Goal: Task Accomplishment & Management: Use online tool/utility

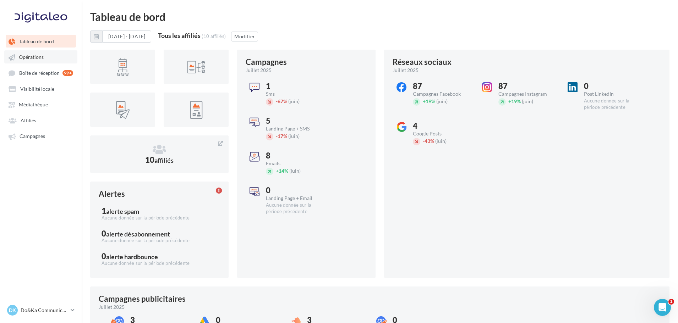
click at [38, 56] on span "Opérations" at bounding box center [31, 57] width 25 height 6
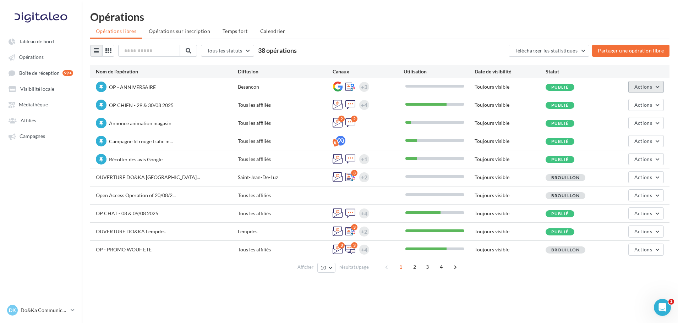
click at [641, 86] on span "Actions" at bounding box center [643, 87] width 18 height 6
click at [628, 100] on button "Editer" at bounding box center [625, 103] width 75 height 18
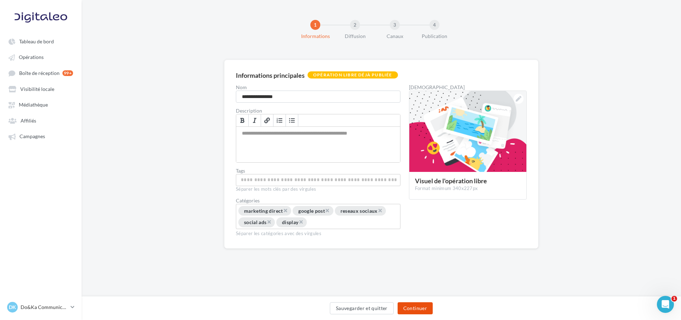
click at [416, 312] on button "Continuer" at bounding box center [415, 308] width 35 height 12
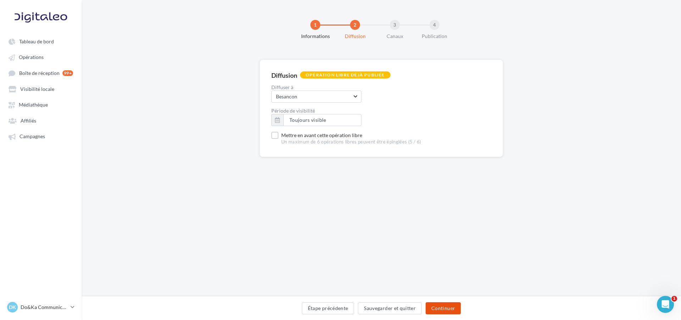
click at [433, 304] on button "Continuer" at bounding box center [443, 308] width 35 height 12
